Goal: Task Accomplishment & Management: Use online tool/utility

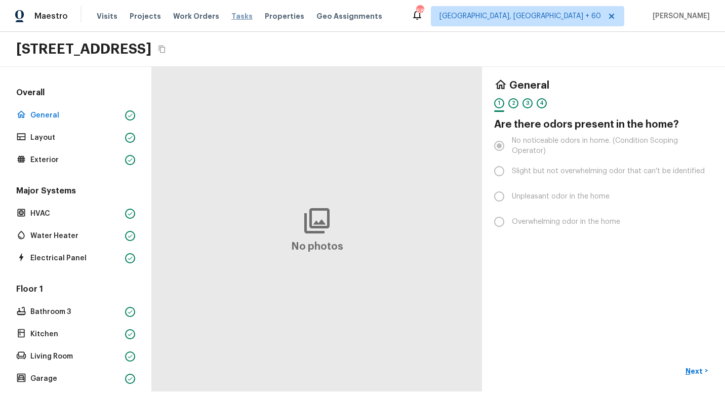
click at [232, 16] on span "Tasks" at bounding box center [241, 16] width 21 height 7
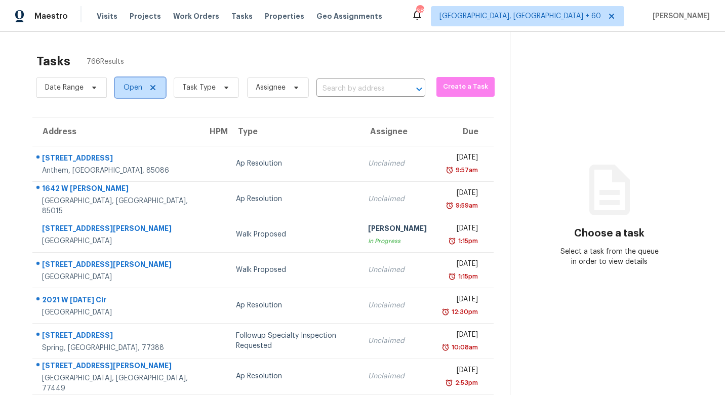
click at [121, 92] on span "Open" at bounding box center [140, 87] width 51 height 20
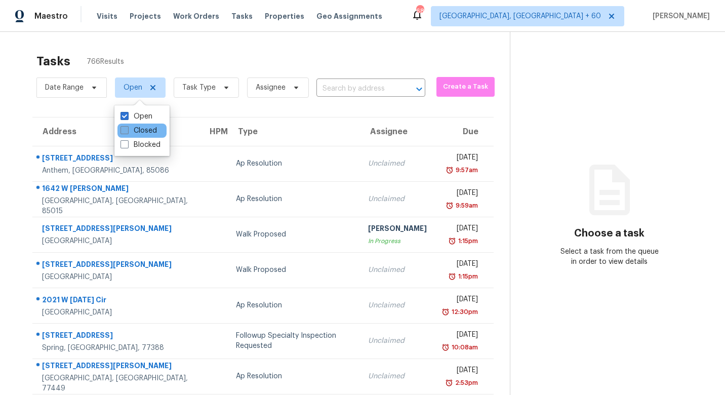
click at [124, 133] on span at bounding box center [125, 130] width 8 height 8
click at [124, 132] on input "Closed" at bounding box center [124, 129] width 7 height 7
checkbox input "true"
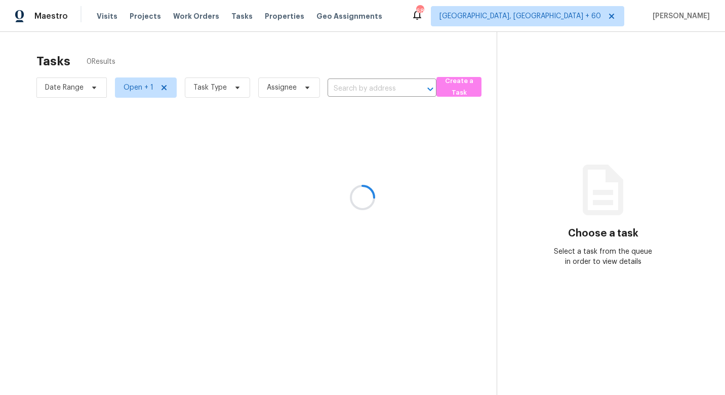
click at [208, 89] on div at bounding box center [362, 197] width 725 height 395
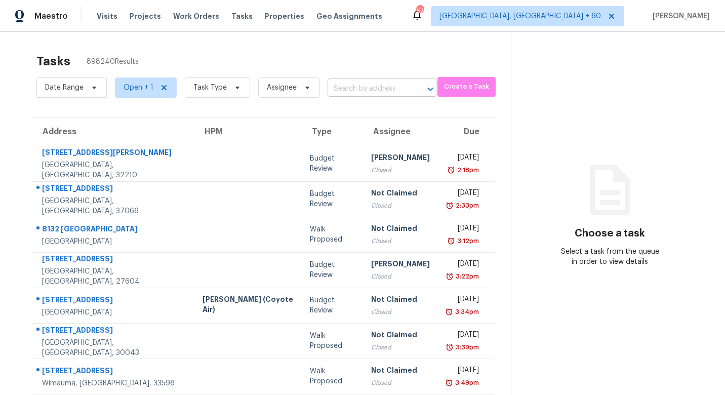
click at [352, 89] on input "text" at bounding box center [368, 89] width 81 height 16
type input "464 fir"
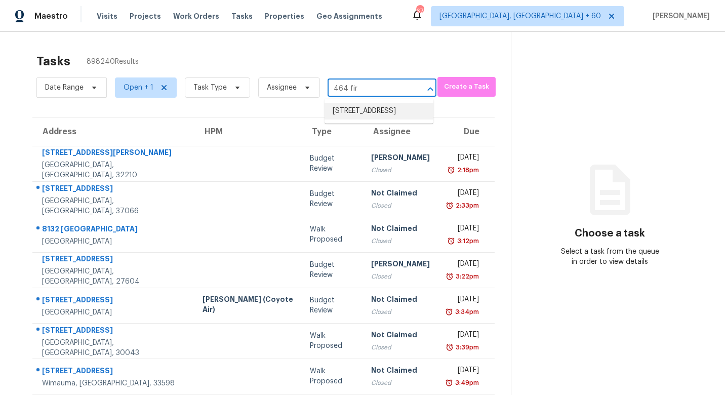
click at [359, 119] on li "[STREET_ADDRESS]" at bounding box center [379, 111] width 109 height 17
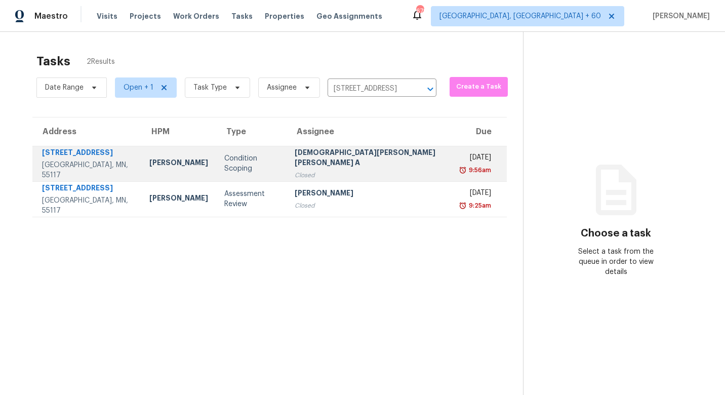
click at [252, 160] on div "Condition Scoping" at bounding box center [251, 163] width 54 height 20
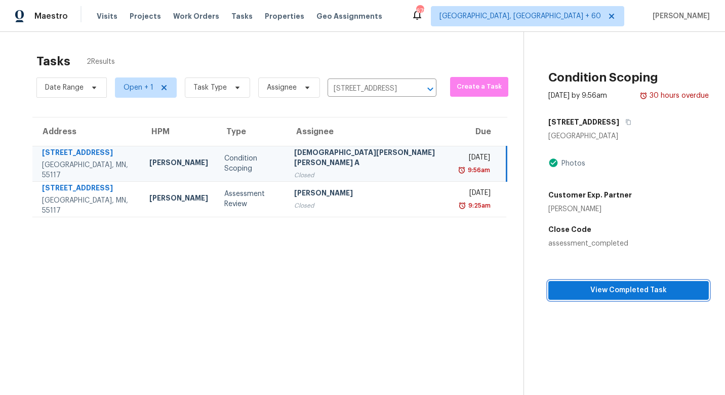
click at [584, 291] on span "View Completed Task" at bounding box center [628, 290] width 144 height 13
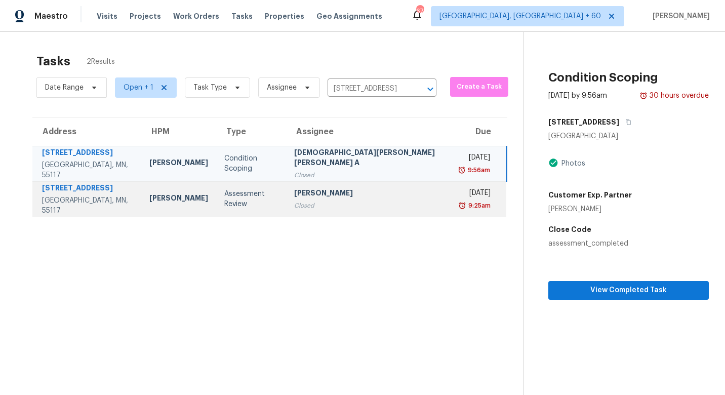
click at [286, 192] on td "Robert Hamilton Closed" at bounding box center [369, 198] width 167 height 35
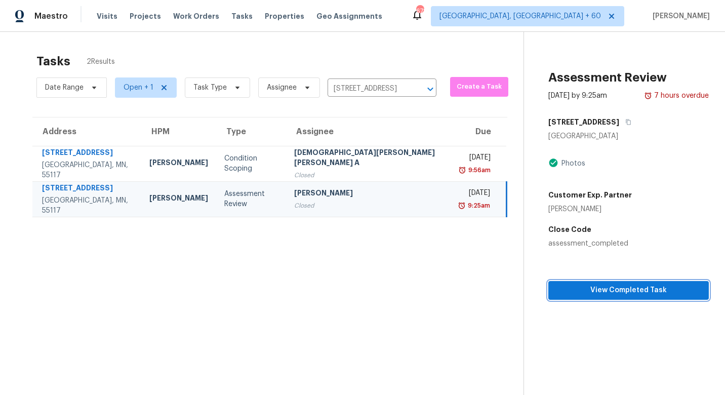
click at [576, 284] on span "View Completed Task" at bounding box center [628, 290] width 144 height 13
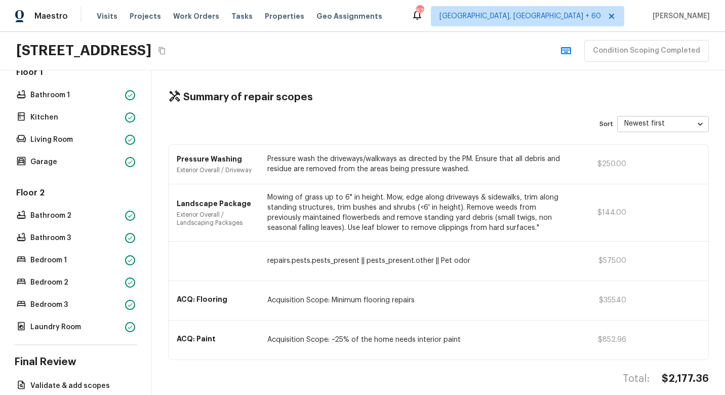
scroll to position [245, 0]
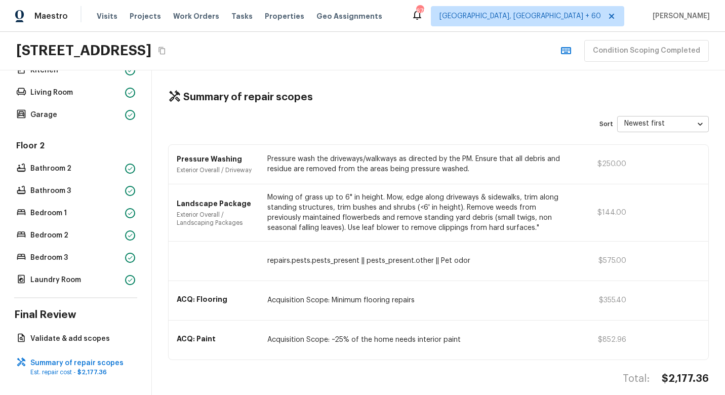
click at [71, 198] on div "Floor 2 Bathroom 2 Bathroom 3 Bedroom 1 Bedroom 2 Bedroom 3 Laundry Room" at bounding box center [75, 213] width 123 height 147
click at [61, 189] on p "Bathroom 3" at bounding box center [75, 191] width 91 height 10
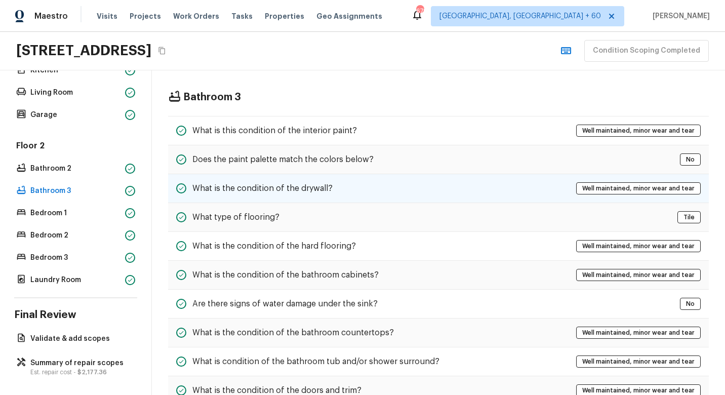
click at [283, 197] on div "What is the condition of the drywall? Well maintained, minor wear and tear" at bounding box center [438, 188] width 541 height 29
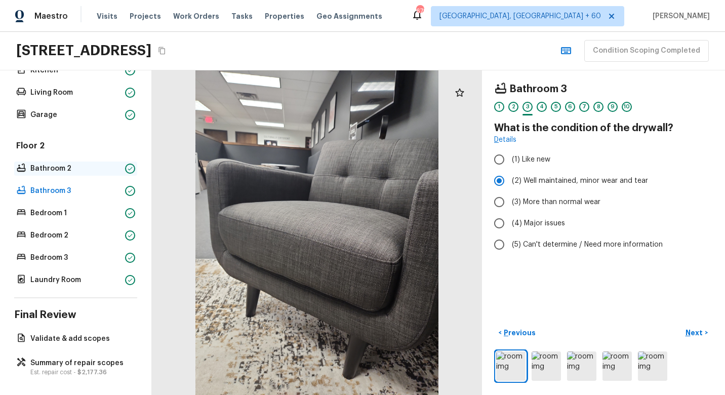
click at [45, 166] on p "Bathroom 2" at bounding box center [75, 169] width 91 height 10
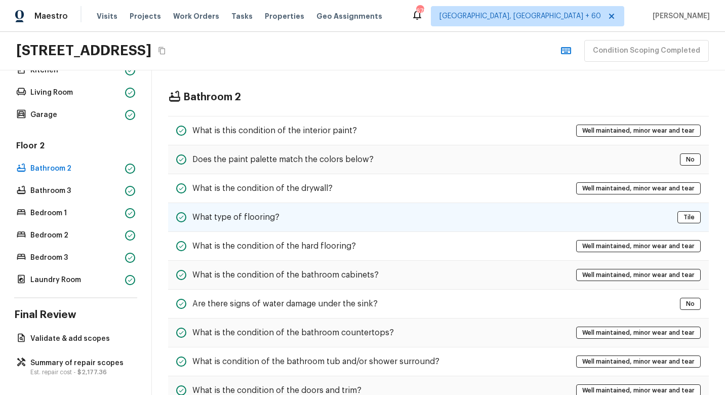
click at [217, 228] on div "What type of flooring? Tile" at bounding box center [438, 217] width 541 height 29
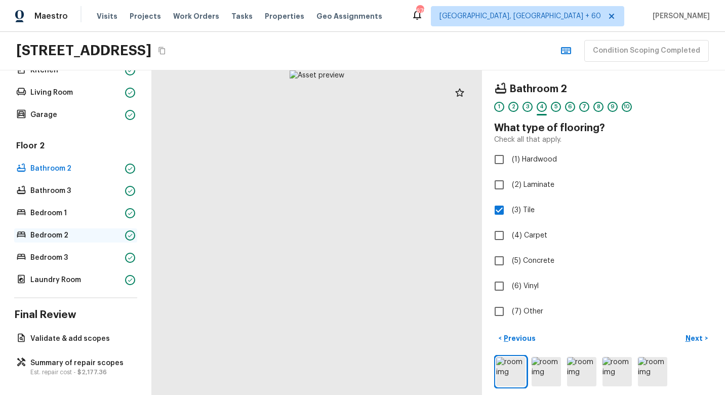
click at [82, 231] on p "Bedroom 2" at bounding box center [75, 235] width 91 height 10
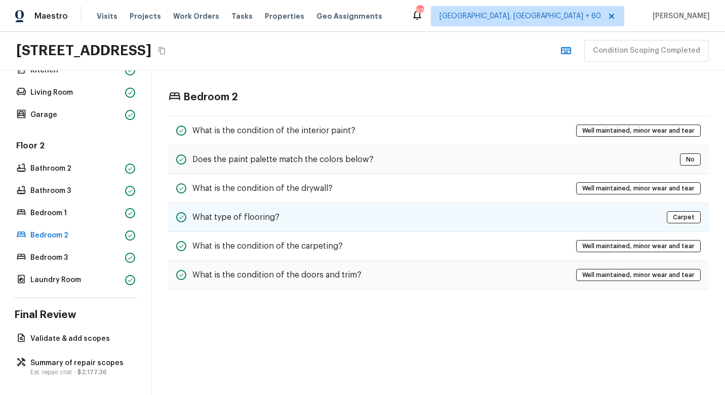
click at [234, 231] on div "What type of flooring? Carpet" at bounding box center [438, 217] width 541 height 29
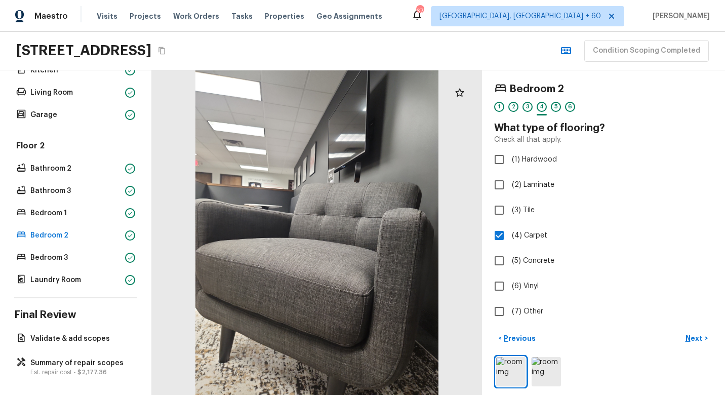
scroll to position [0, 0]
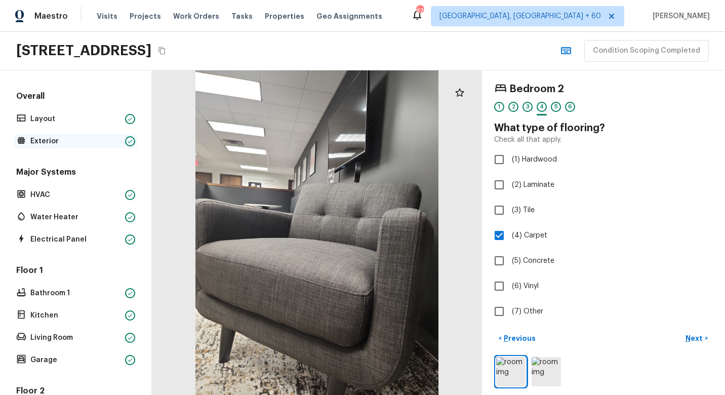
click at [74, 136] on p "Exterior" at bounding box center [75, 141] width 91 height 10
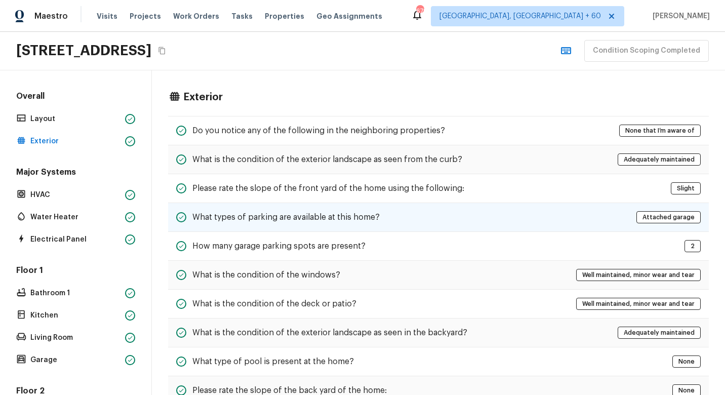
click at [338, 212] on h5 "What types of parking are available at this home?" at bounding box center [285, 217] width 187 height 11
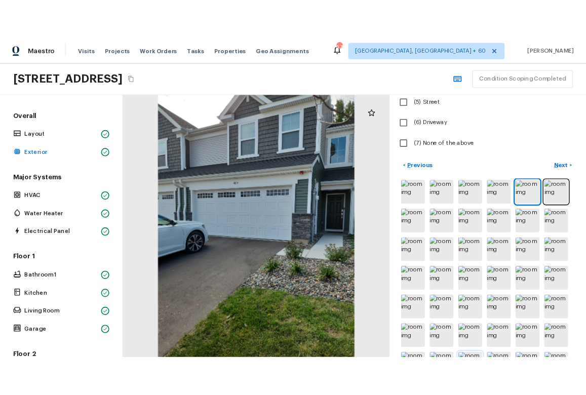
scroll to position [208, 0]
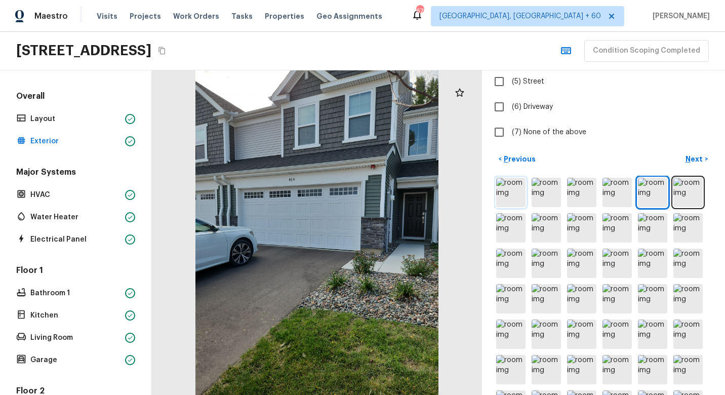
click at [518, 189] on img at bounding box center [510, 192] width 29 height 29
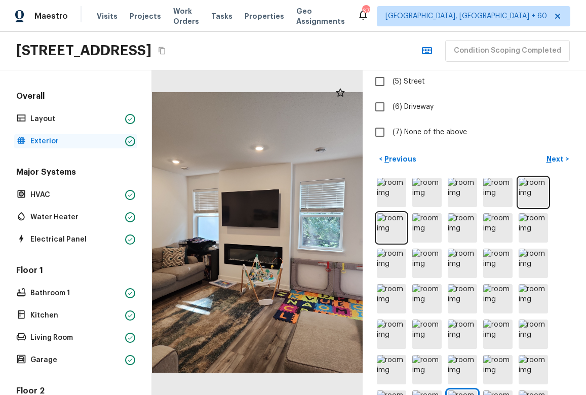
click at [41, 141] on p "Exterior" at bounding box center [75, 141] width 91 height 10
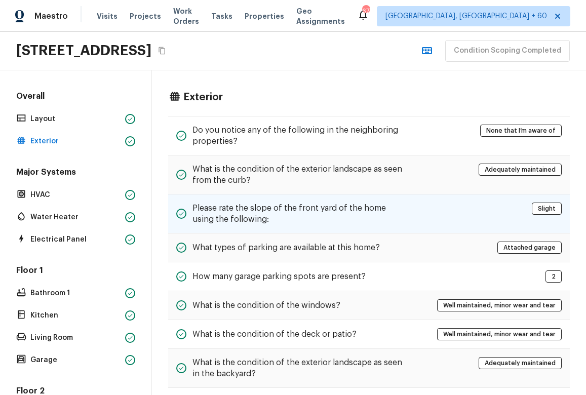
scroll to position [390, 0]
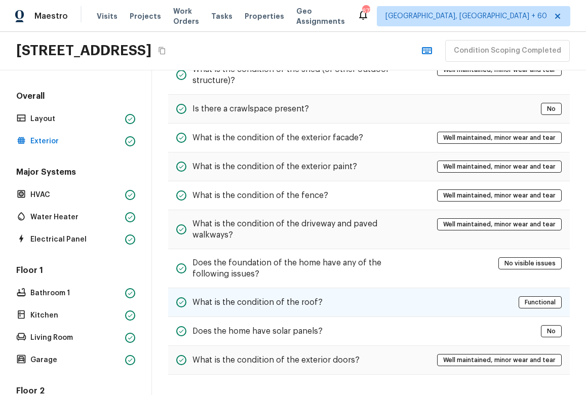
click at [345, 298] on div "What is the condition of the roof? Functional" at bounding box center [369, 302] width 402 height 29
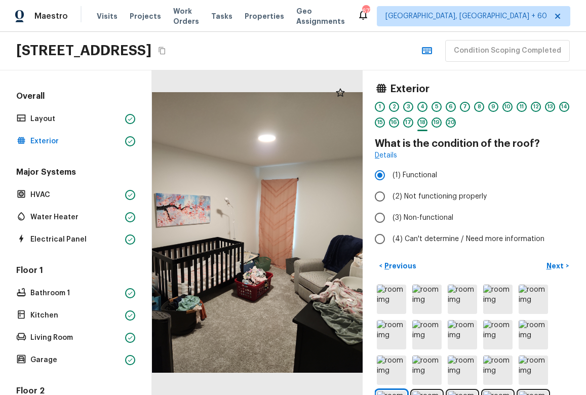
scroll to position [0, 0]
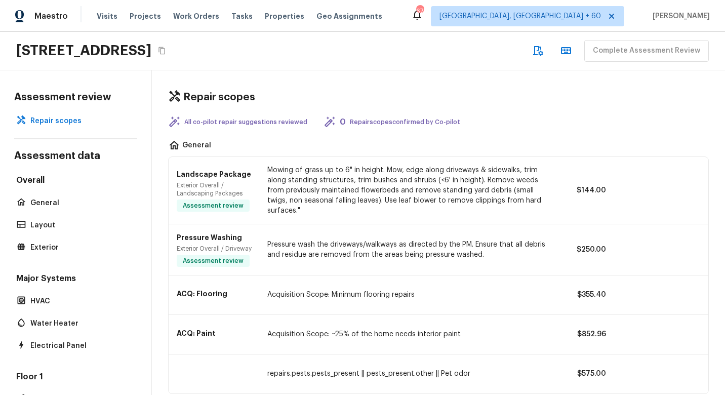
click at [47, 311] on div "Major Systems HVAC Water Heater Electrical Panel" at bounding box center [75, 313] width 123 height 80
click at [47, 324] on p "Water Heater" at bounding box center [80, 323] width 101 height 10
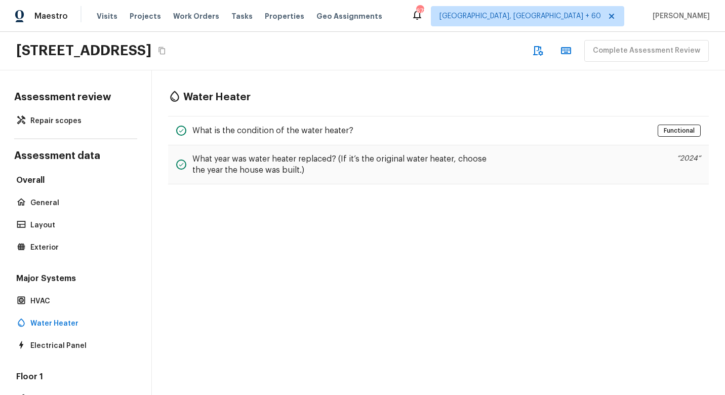
click at [333, 267] on div "Water Heater What is the condition of the water heater? Functional What year wa…" at bounding box center [438, 232] width 573 height 325
click at [59, 239] on div "Overall General Layout Exterior" at bounding box center [75, 215] width 123 height 80
click at [47, 243] on p "Exterior" at bounding box center [80, 248] width 101 height 10
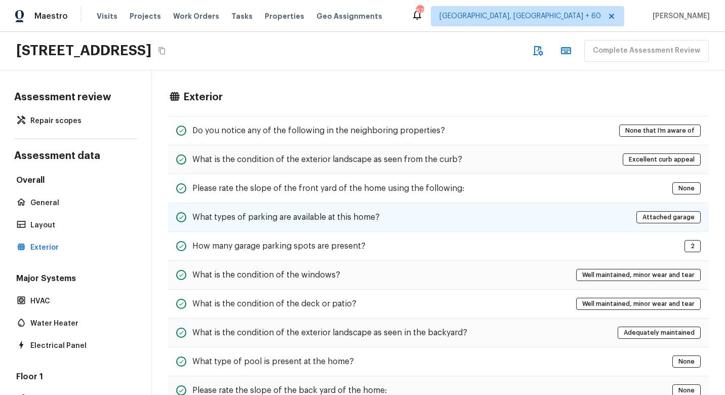
click at [324, 228] on div "What types of parking are available at this home? Attached garage" at bounding box center [438, 217] width 541 height 29
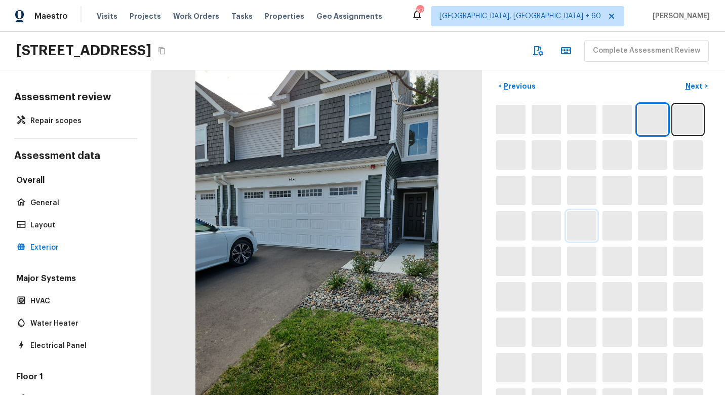
scroll to position [353, 0]
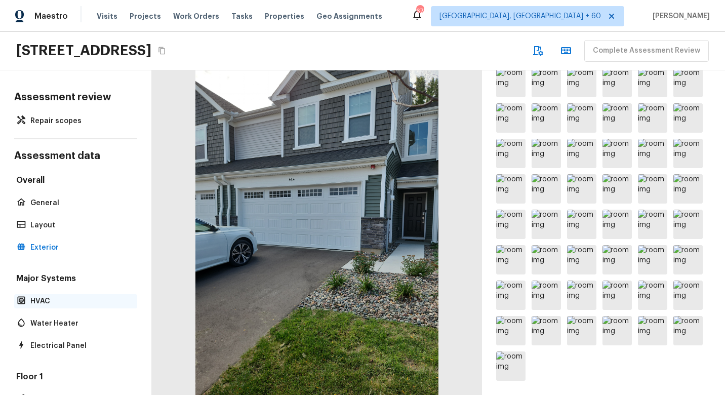
click at [47, 303] on p "HVAC" at bounding box center [80, 301] width 101 height 10
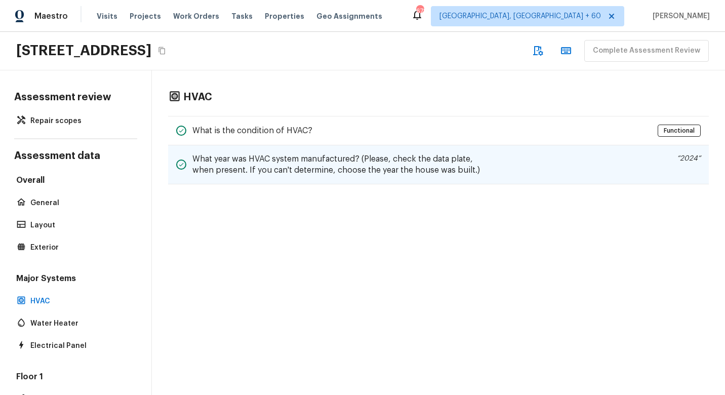
click at [307, 146] on div "What year was HVAC system manufactured? (Please, check the data plate, when pre…" at bounding box center [438, 164] width 541 height 39
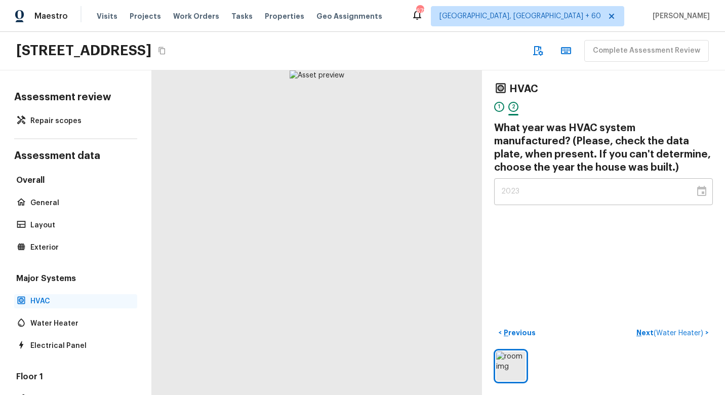
scroll to position [264, 0]
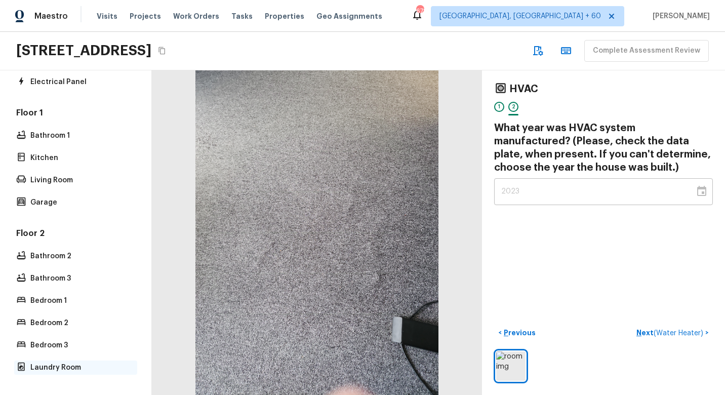
click at [49, 360] on div "Laundry Room" at bounding box center [75, 367] width 123 height 14
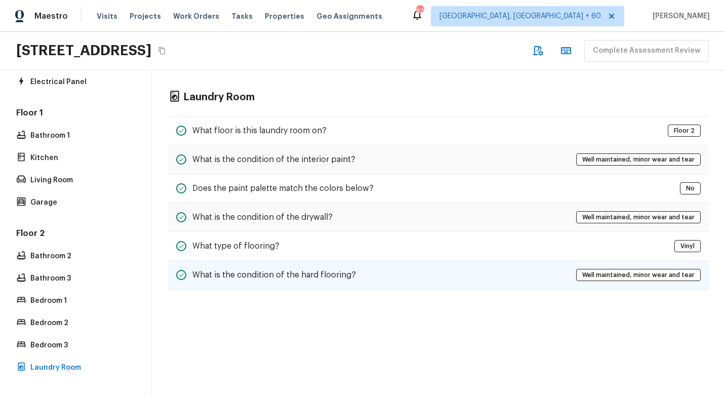
click at [394, 270] on div "What is the condition of the hard flooring? Well maintained, minor wear and tear" at bounding box center [438, 275] width 541 height 29
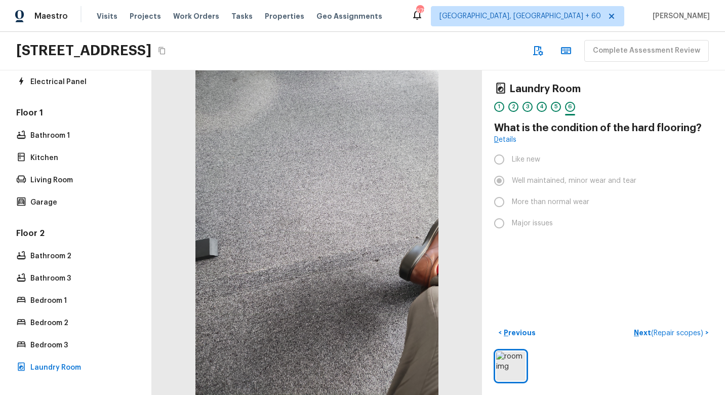
scroll to position [0, 0]
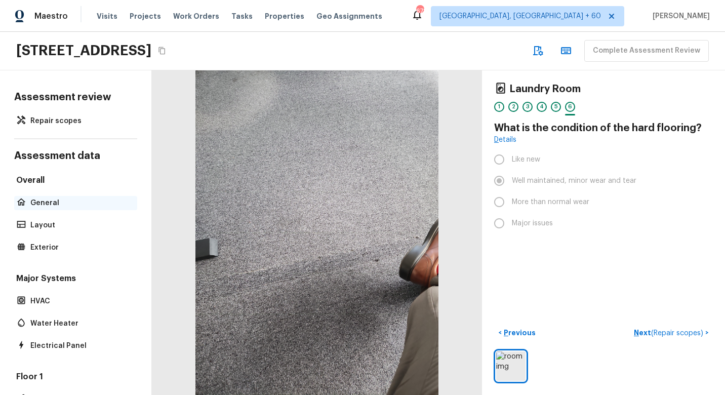
click at [48, 208] on div "General" at bounding box center [75, 203] width 123 height 14
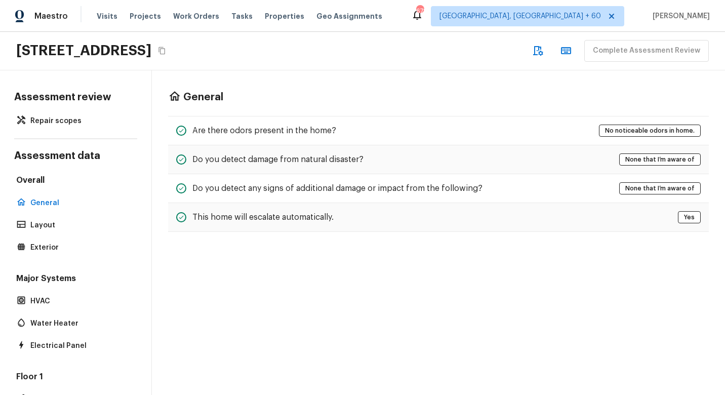
click at [254, 107] on div "General Are there odors present in the home? No noticeable odors in home. Do yo…" at bounding box center [438, 161] width 573 height 182
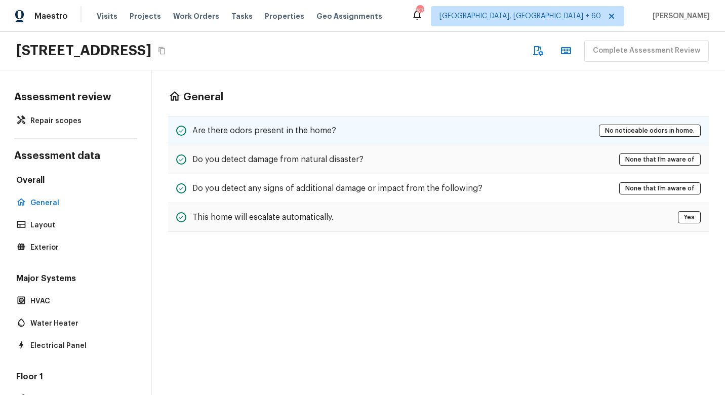
click at [254, 128] on h5 "Are there odors present in the home?" at bounding box center [264, 130] width 144 height 11
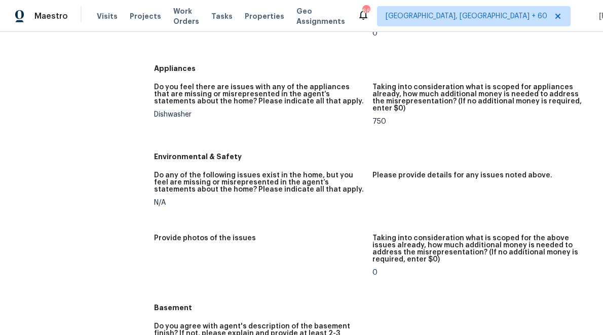
scroll to position [1086, 0]
